Goal: Task Accomplishment & Management: Use online tool/utility

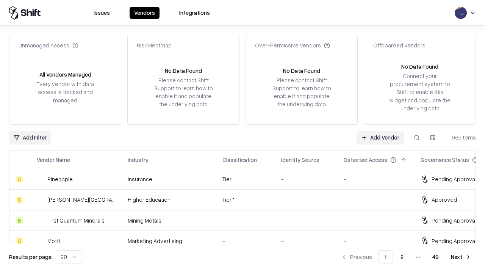
click at [380, 137] on link "Add Vendor" at bounding box center [380, 138] width 47 height 14
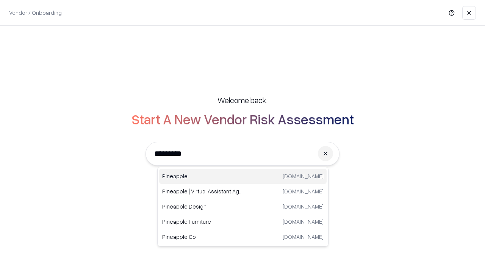
click at [243, 176] on div "Pineapple [DOMAIN_NAME]" at bounding box center [242, 176] width 167 height 15
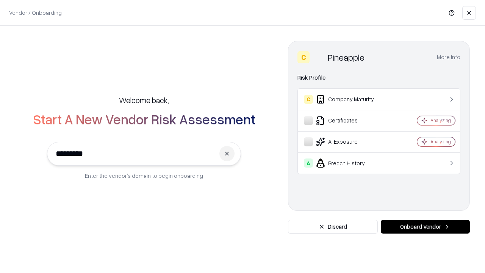
type input "*********"
click at [425, 227] on button "Onboard Vendor" at bounding box center [425, 227] width 89 height 14
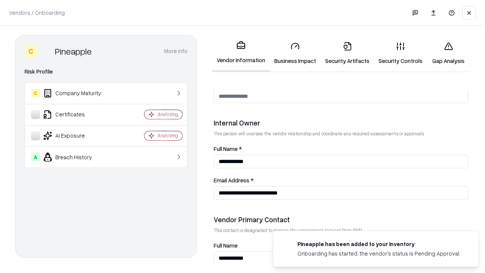
scroll to position [393, 0]
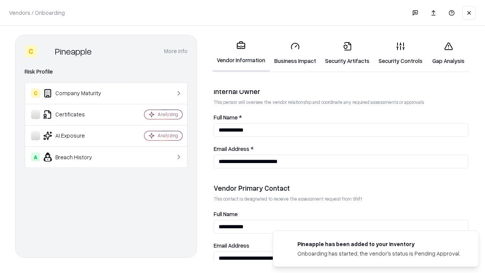
click at [347, 53] on link "Security Artifacts" at bounding box center [347, 53] width 53 height 35
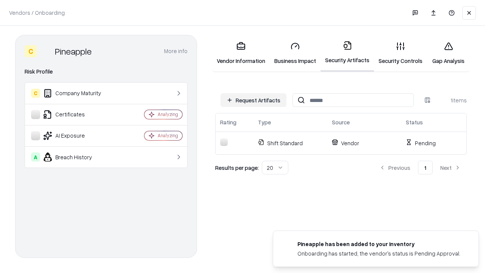
click at [254, 100] on button "Request Artifacts" at bounding box center [254, 100] width 66 height 14
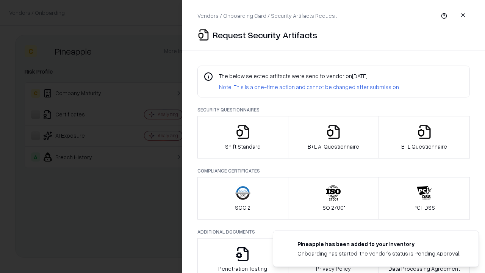
click at [424, 137] on icon "button" at bounding box center [424, 131] width 15 height 15
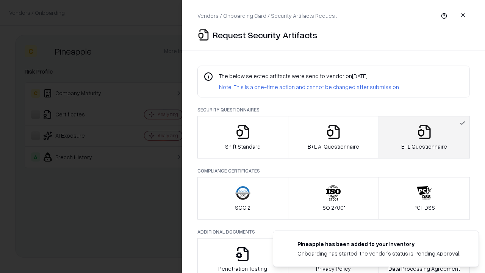
click at [333, 137] on icon "button" at bounding box center [333, 131] width 15 height 15
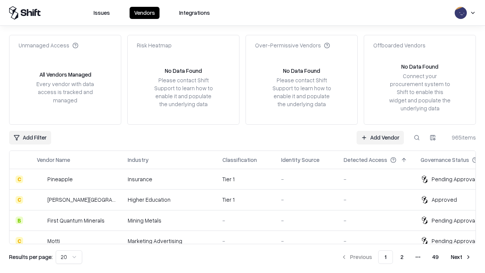
click at [380, 137] on link "Add Vendor" at bounding box center [380, 138] width 47 height 14
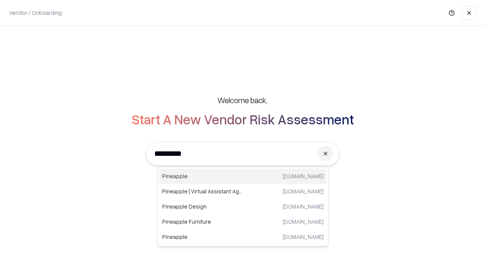
click at [243, 176] on div "Pineapple [DOMAIN_NAME]" at bounding box center [242, 176] width 167 height 15
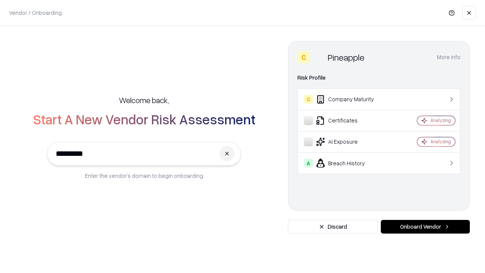
type input "*********"
click at [425, 227] on button "Onboard Vendor" at bounding box center [425, 227] width 89 height 14
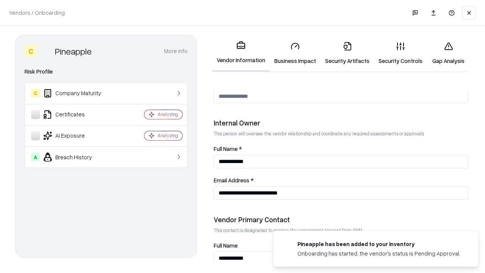
scroll to position [393, 0]
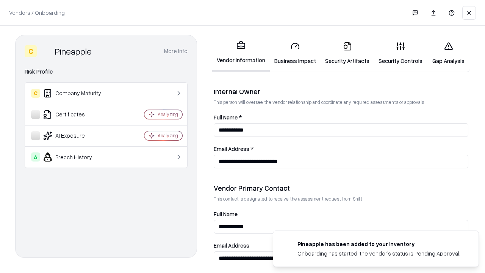
click at [448, 53] on link "Gap Analysis" at bounding box center [448, 53] width 43 height 35
